Goal: Information Seeking & Learning: Learn about a topic

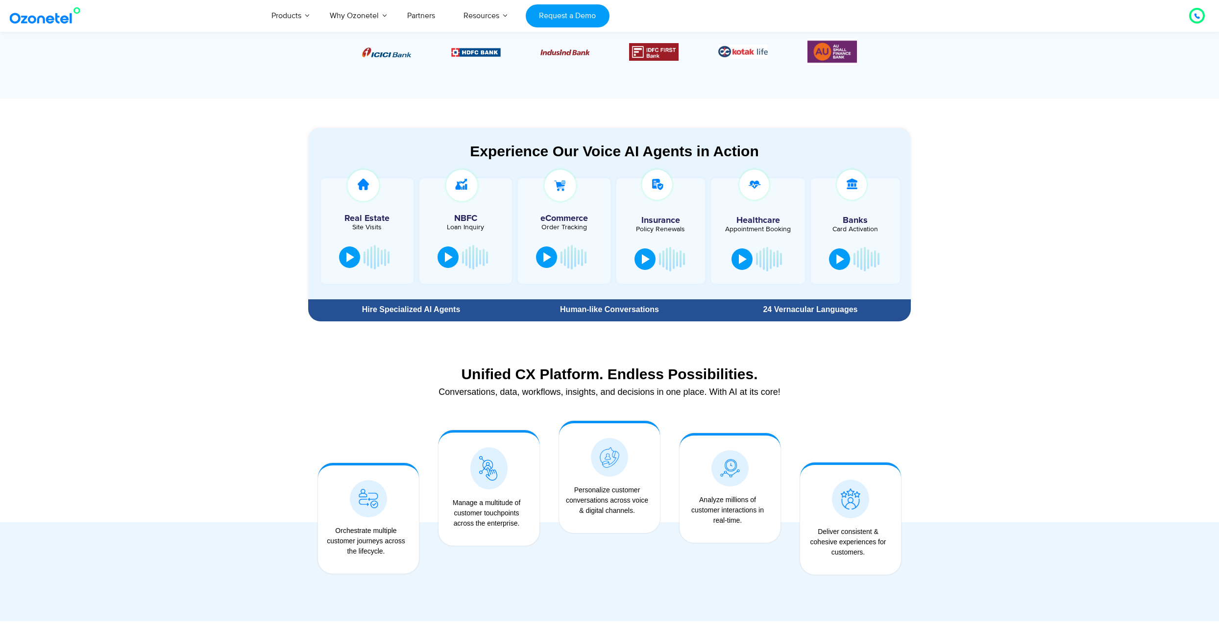
scroll to position [455, 0]
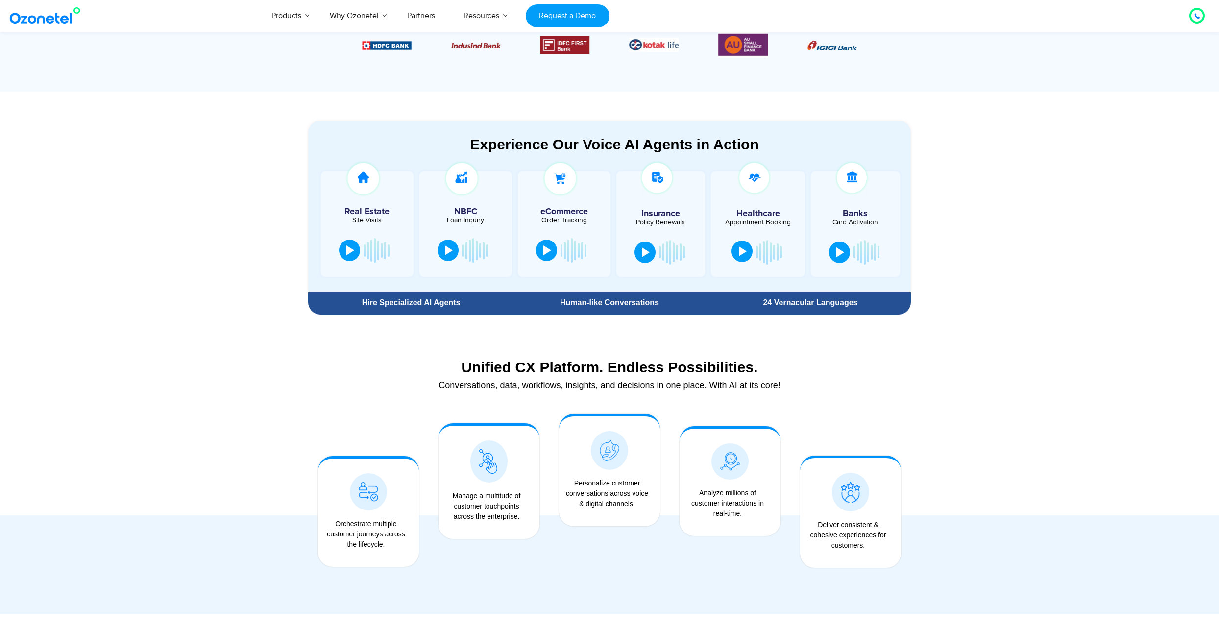
click at [740, 252] on div at bounding box center [743, 251] width 8 height 10
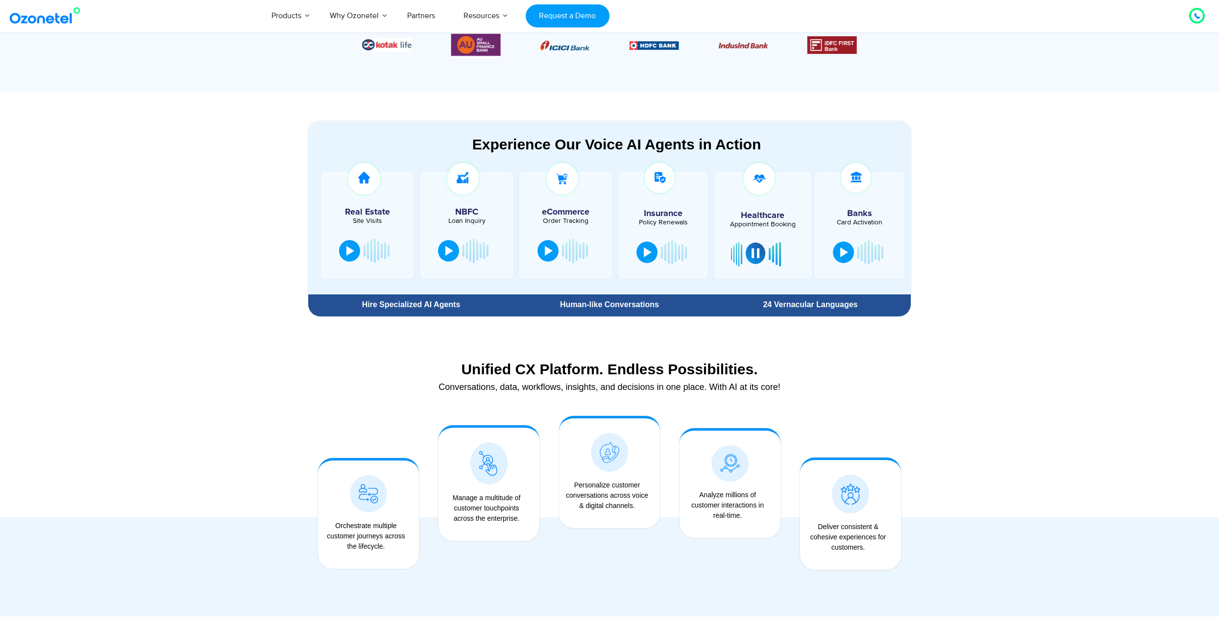
click at [754, 252] on div at bounding box center [756, 253] width 8 height 10
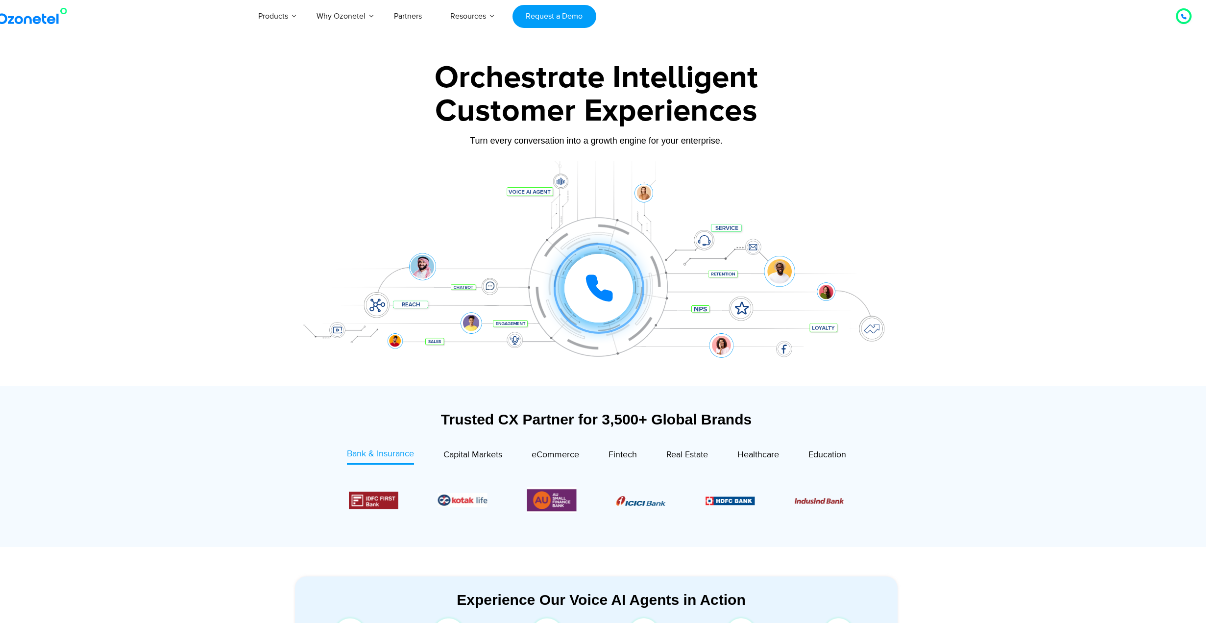
scroll to position [0, 12]
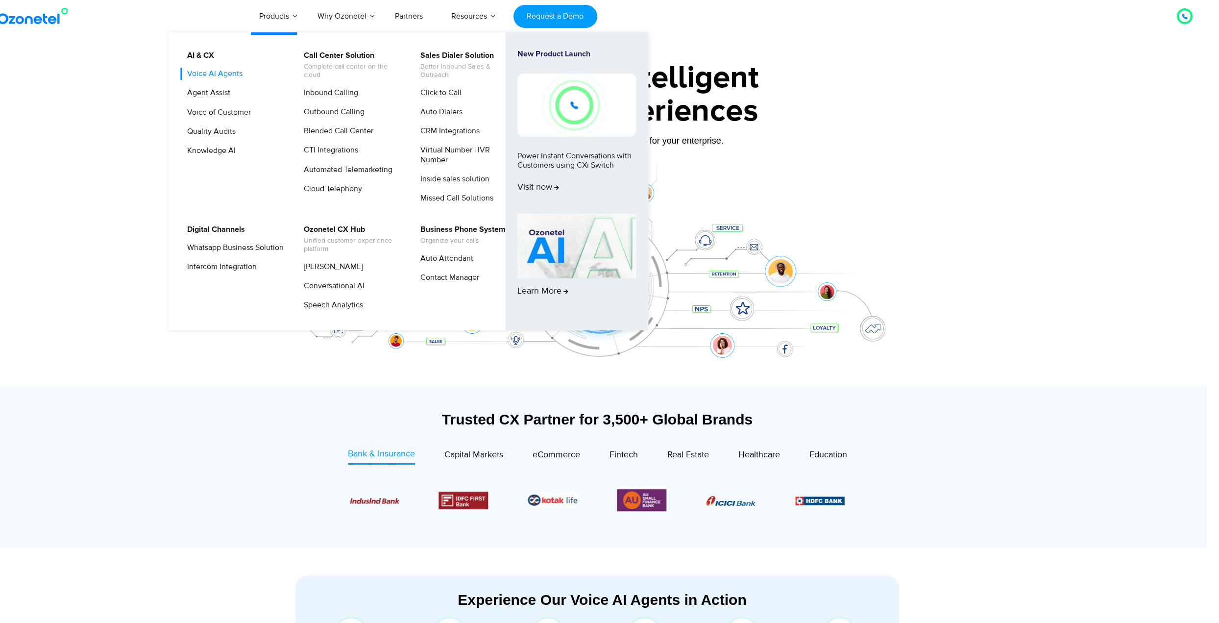
click at [210, 75] on link "Voice AI Agents" at bounding box center [212, 74] width 63 height 12
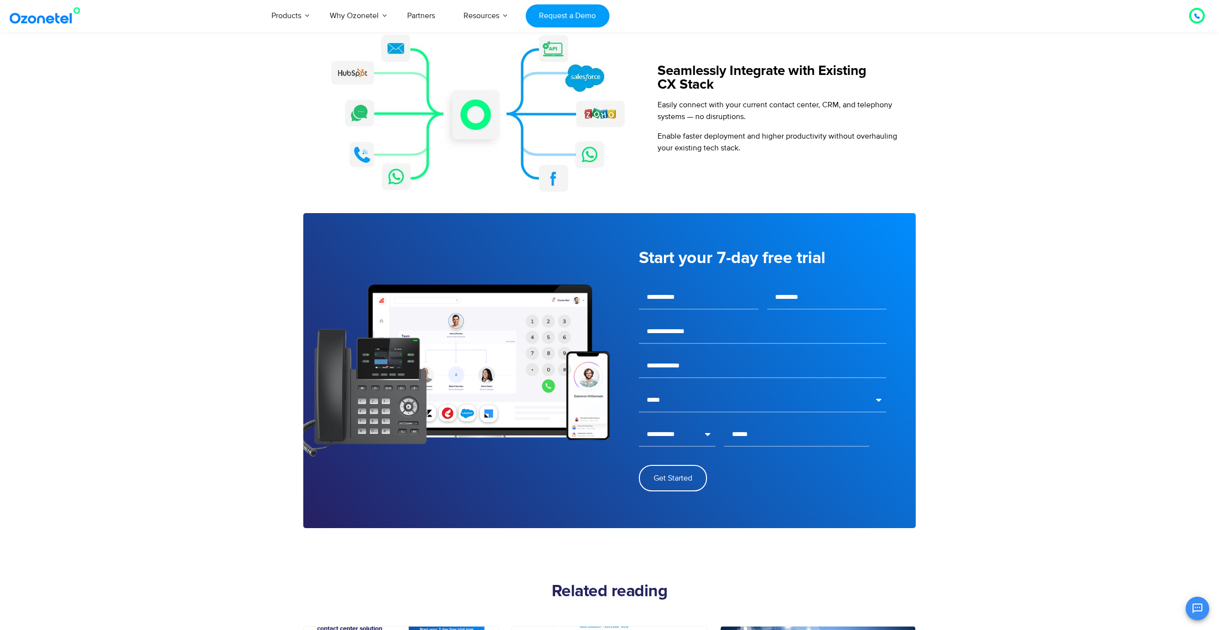
scroll to position [1133, 0]
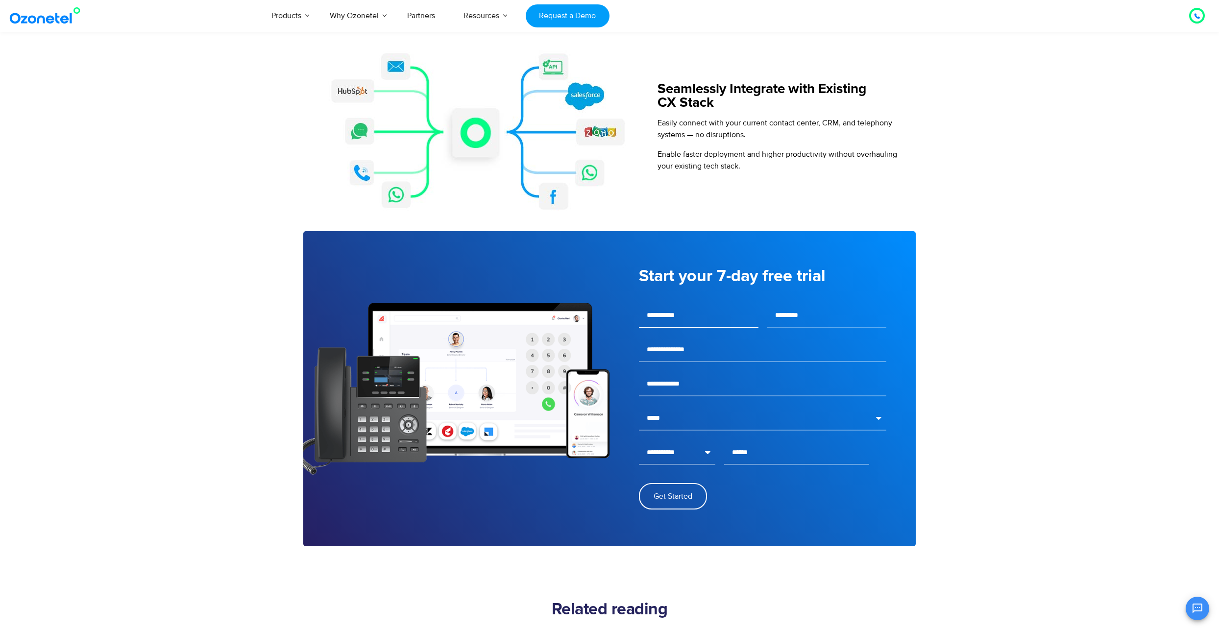
click at [657, 306] on input "text" at bounding box center [699, 315] width 120 height 24
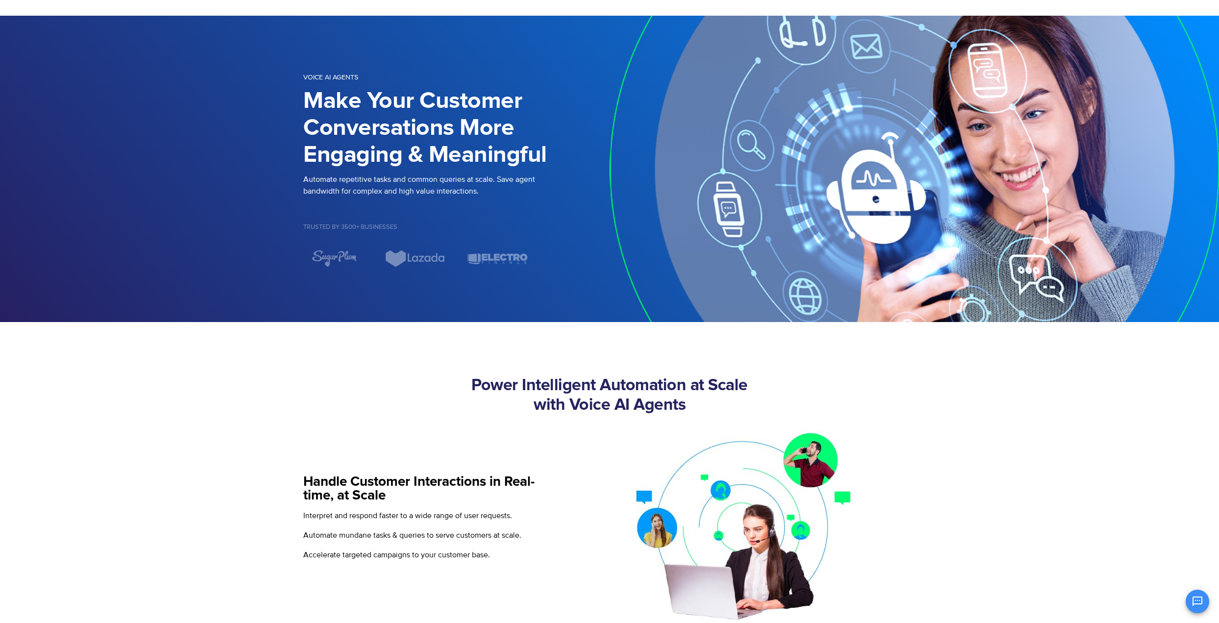
scroll to position [48, 0]
